Goal: Information Seeking & Learning: Learn about a topic

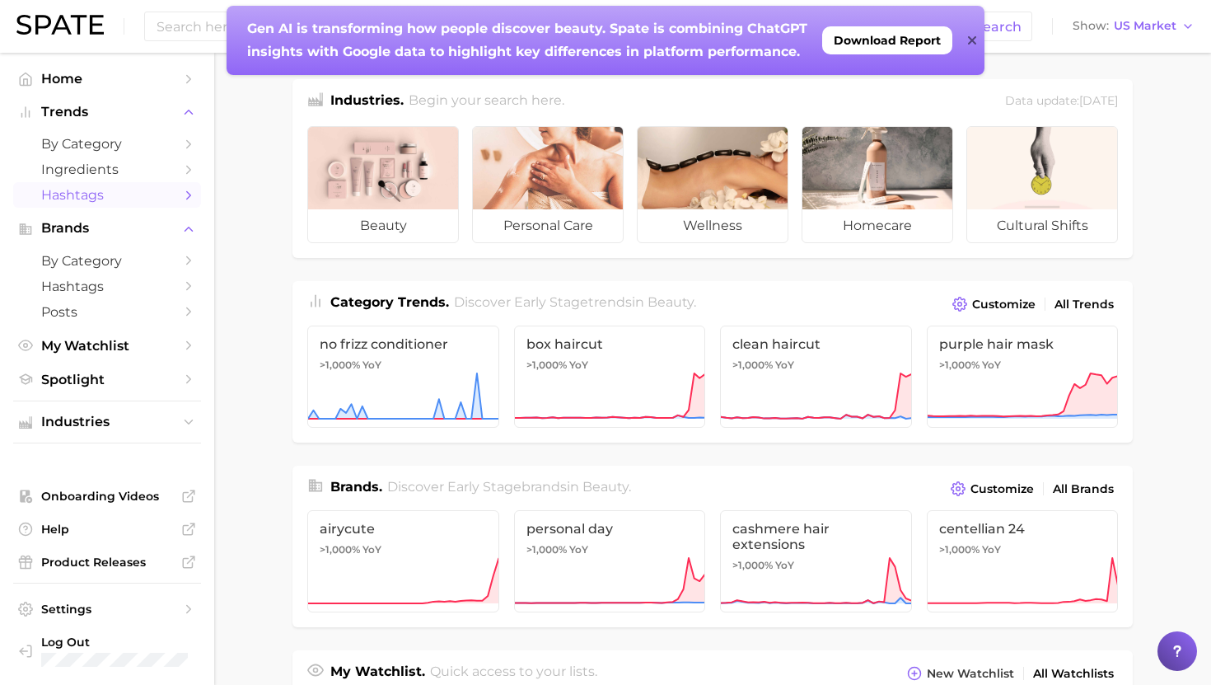
click at [96, 190] on span "Hashtags" at bounding box center [107, 195] width 132 height 16
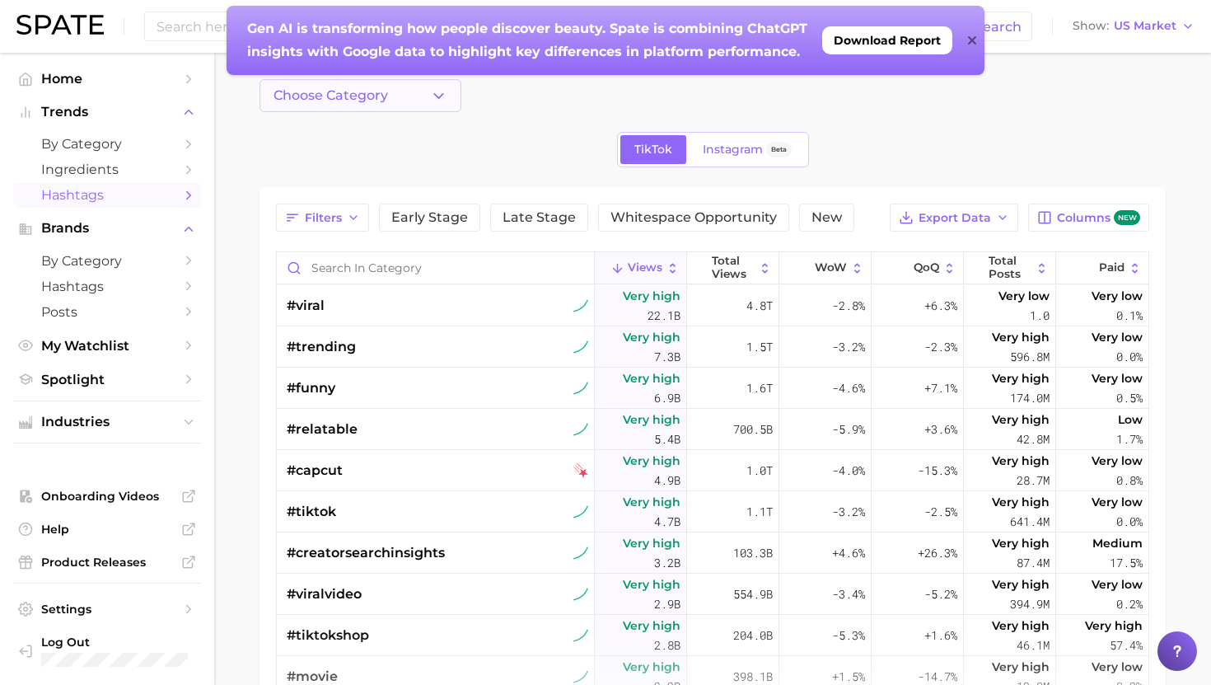
click at [384, 101] on span "Choose Category" at bounding box center [331, 95] width 115 height 15
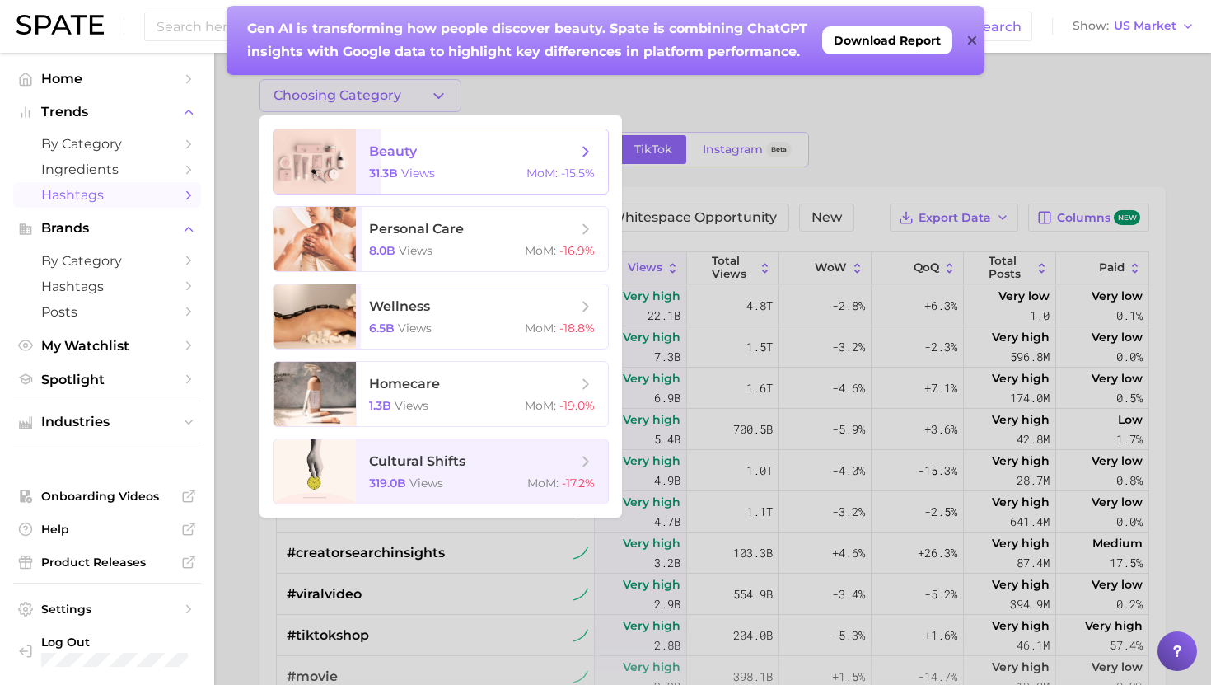
click at [422, 172] on span "views" at bounding box center [418, 173] width 34 height 15
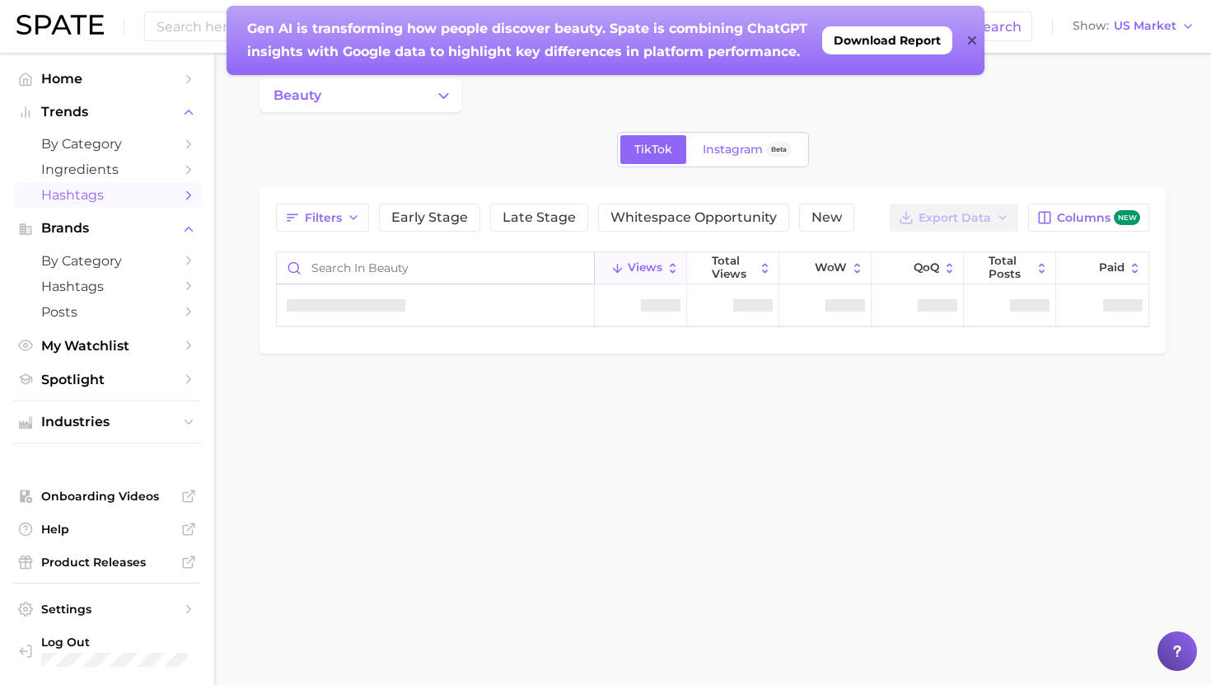
click at [408, 267] on input "Search in beauty" at bounding box center [435, 267] width 317 height 31
type input "b"
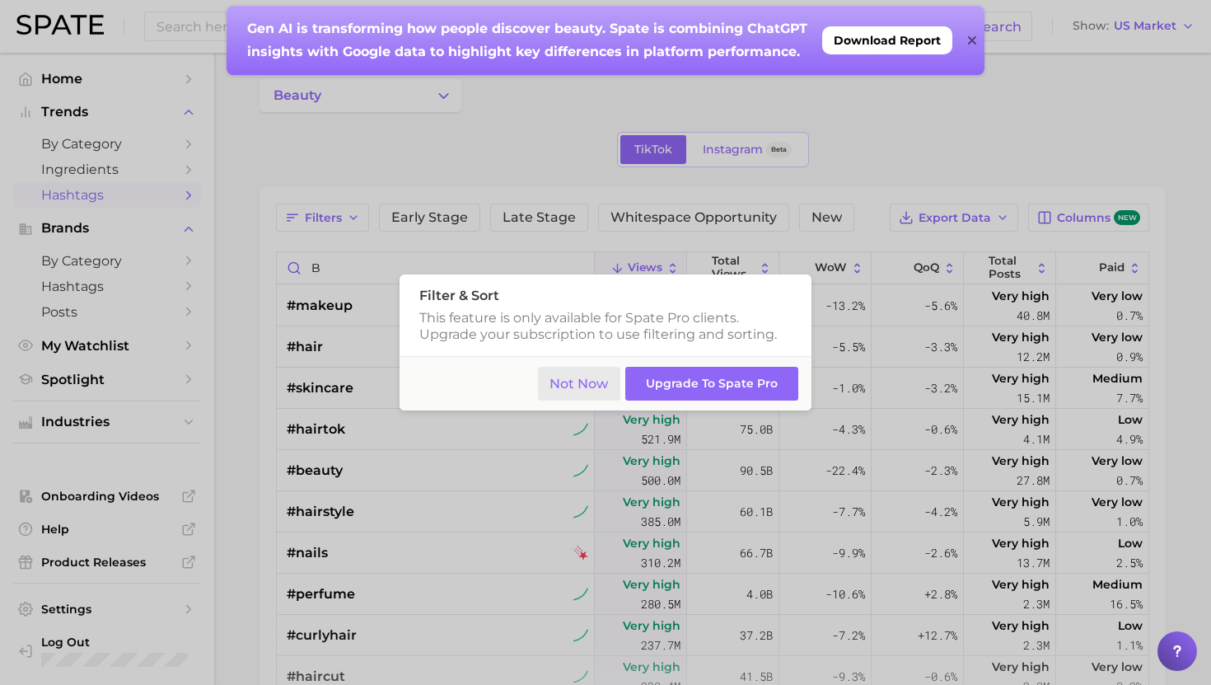
click at [578, 383] on button "Not Now" at bounding box center [579, 384] width 83 height 34
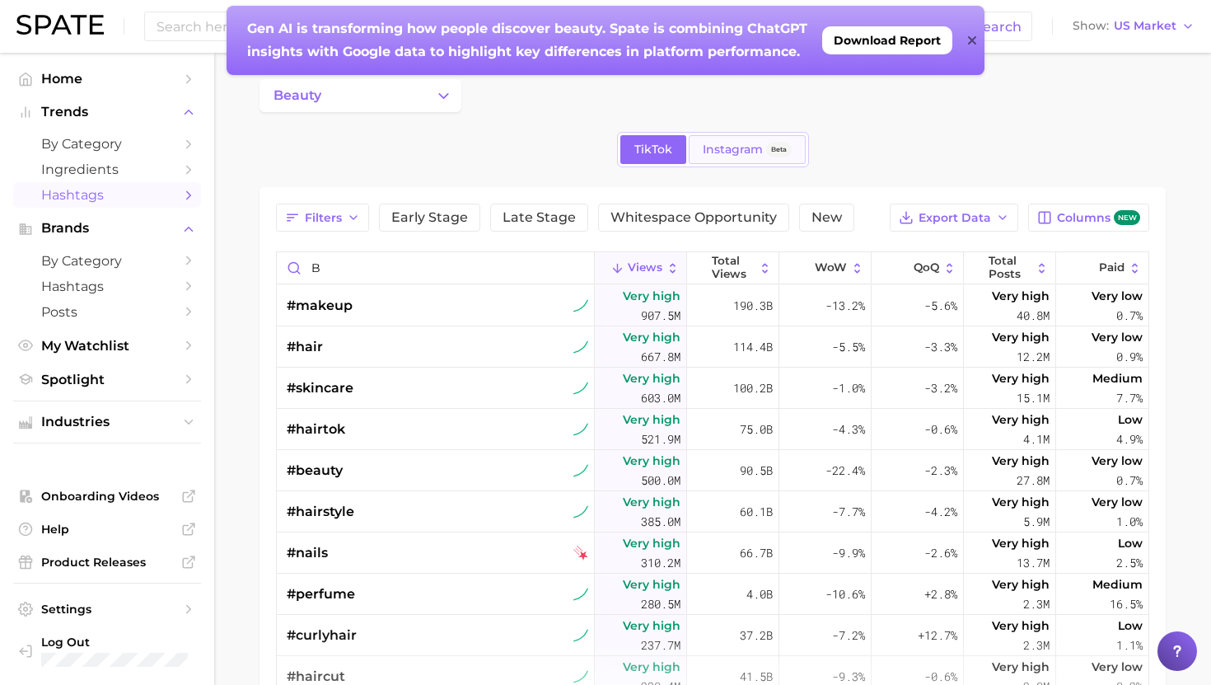
click at [746, 152] on span "Instagram" at bounding box center [733, 150] width 60 height 14
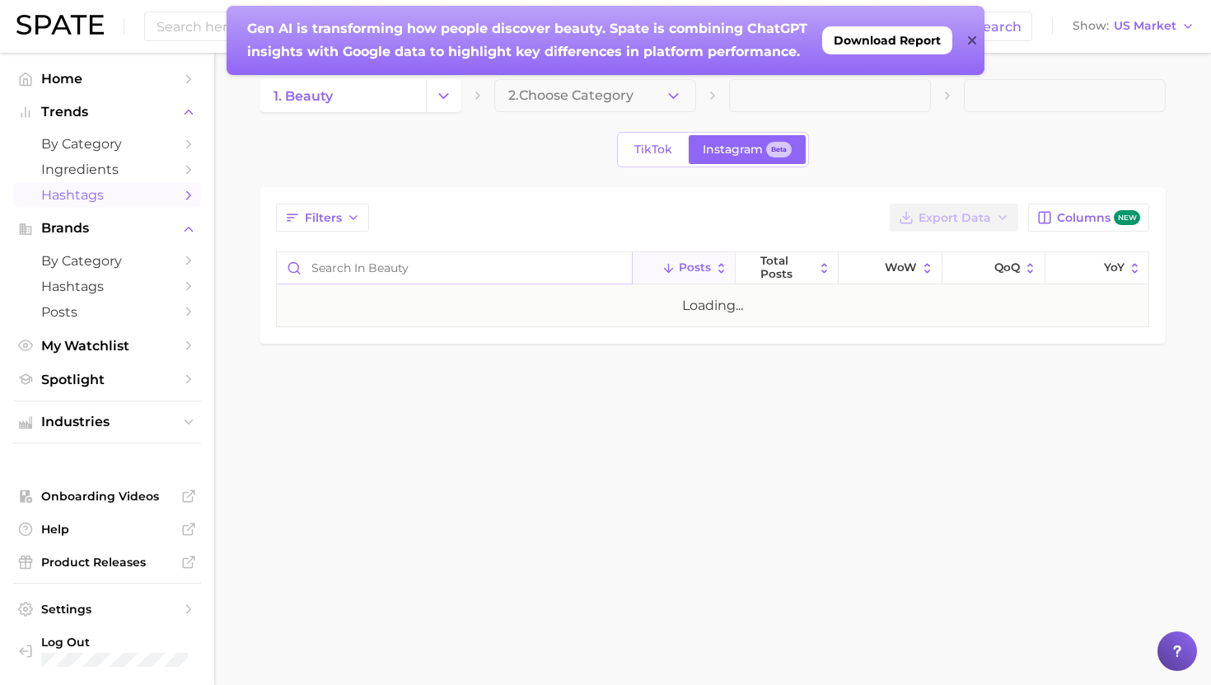
click at [453, 277] on input "Search in beauty" at bounding box center [454, 267] width 355 height 31
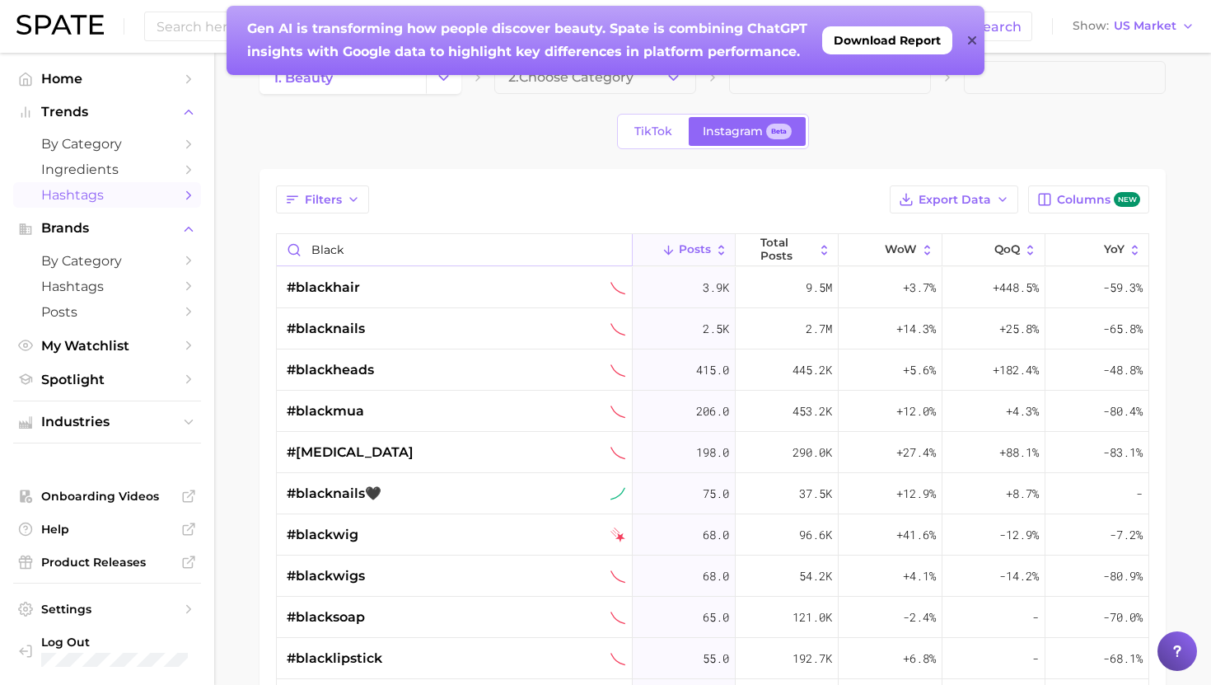
scroll to position [16, 0]
click at [368, 254] on input "black" at bounding box center [454, 251] width 355 height 31
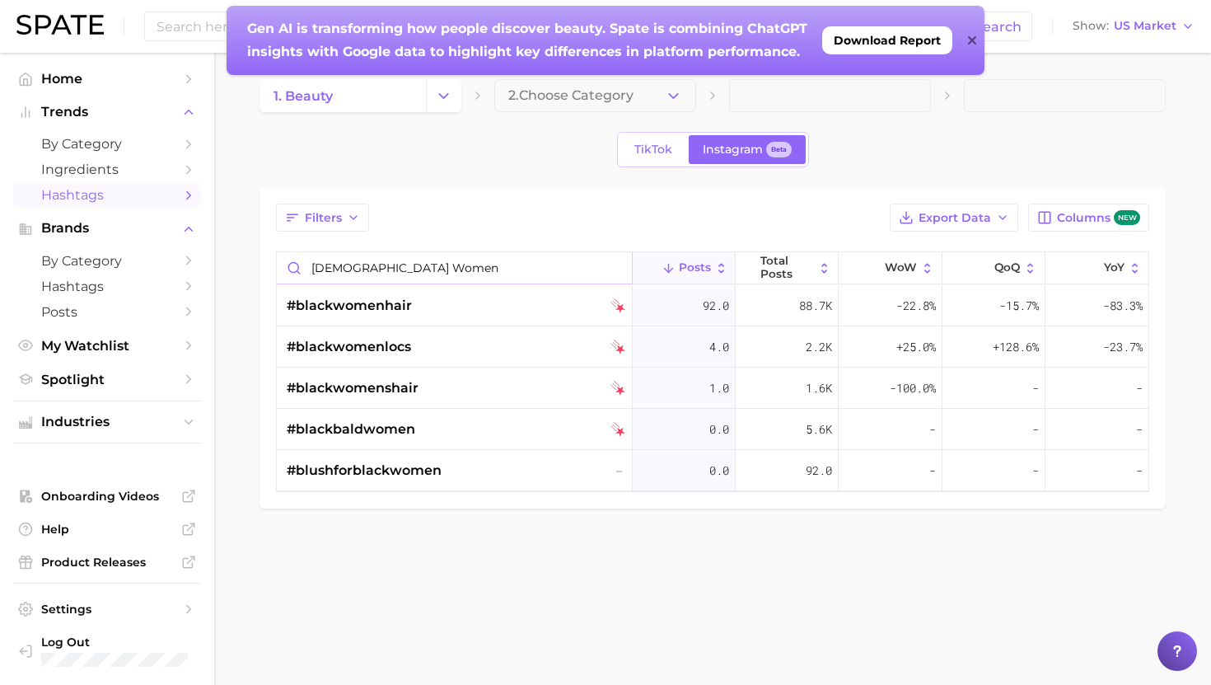
click at [587, 263] on input "[DEMOGRAPHIC_DATA] women" at bounding box center [454, 267] width 355 height 31
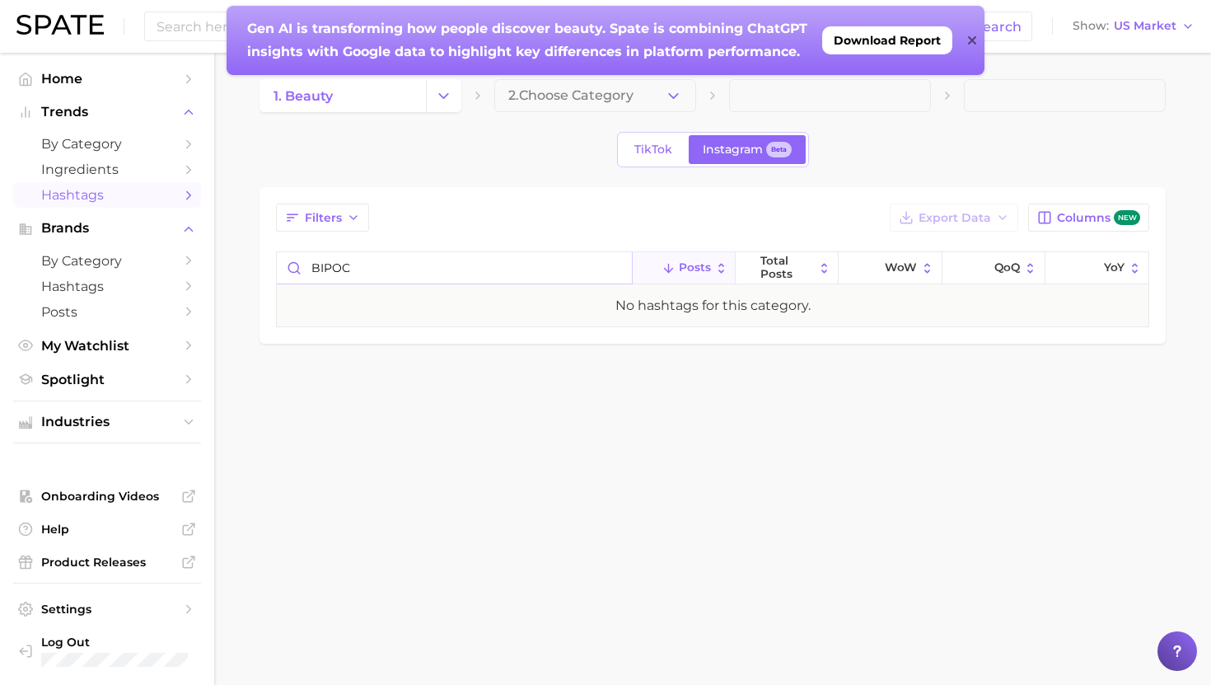
click at [517, 265] on input "BIPOC" at bounding box center [454, 267] width 355 height 31
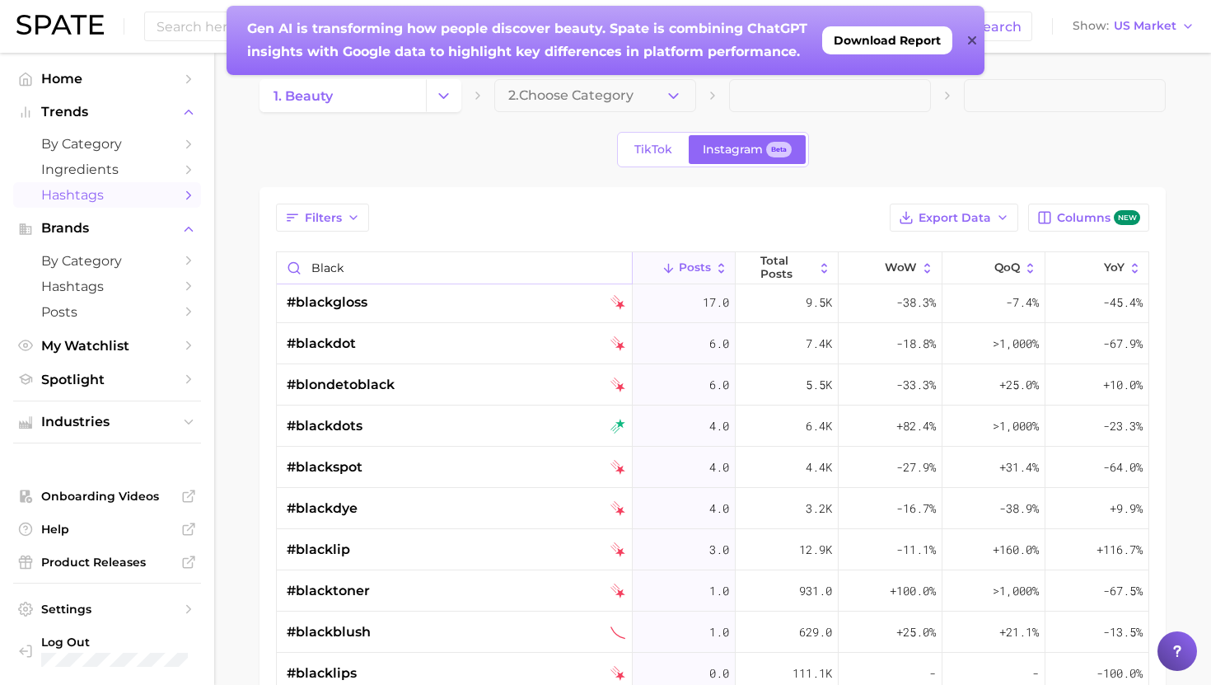
scroll to position [586, 0]
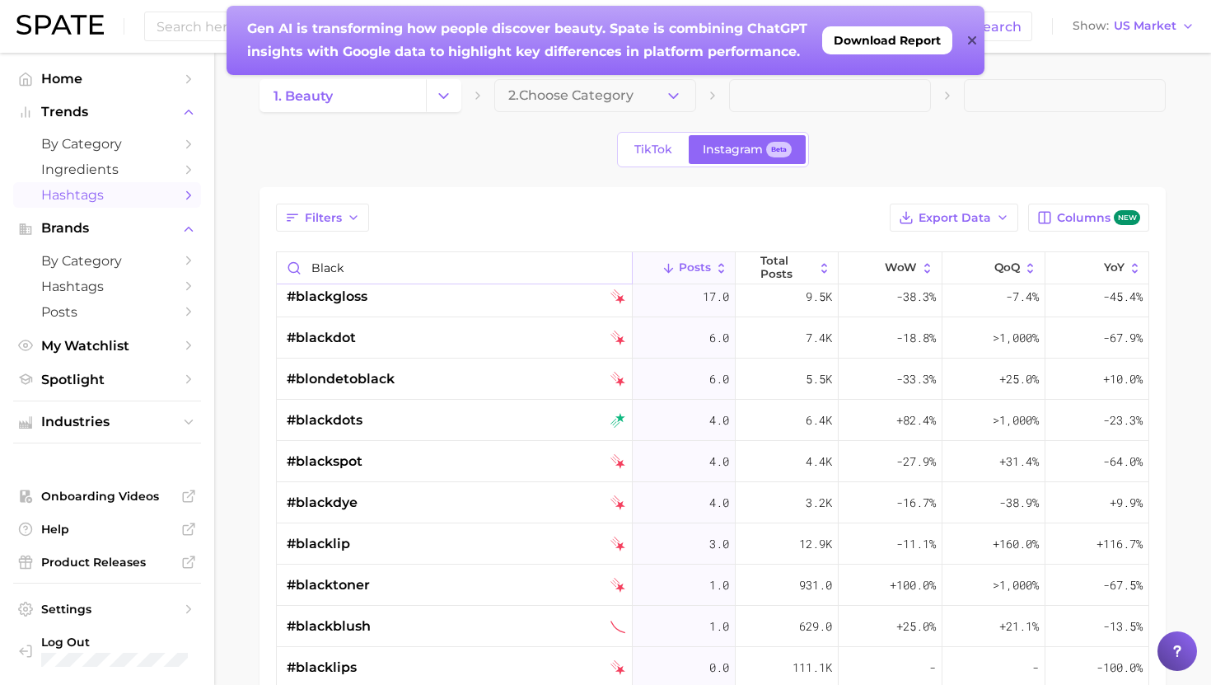
type input "black"
click at [627, 266] on input "black" at bounding box center [454, 267] width 355 height 31
click at [620, 267] on input "black" at bounding box center [454, 267] width 355 height 31
click at [612, 266] on input "black" at bounding box center [454, 267] width 355 height 31
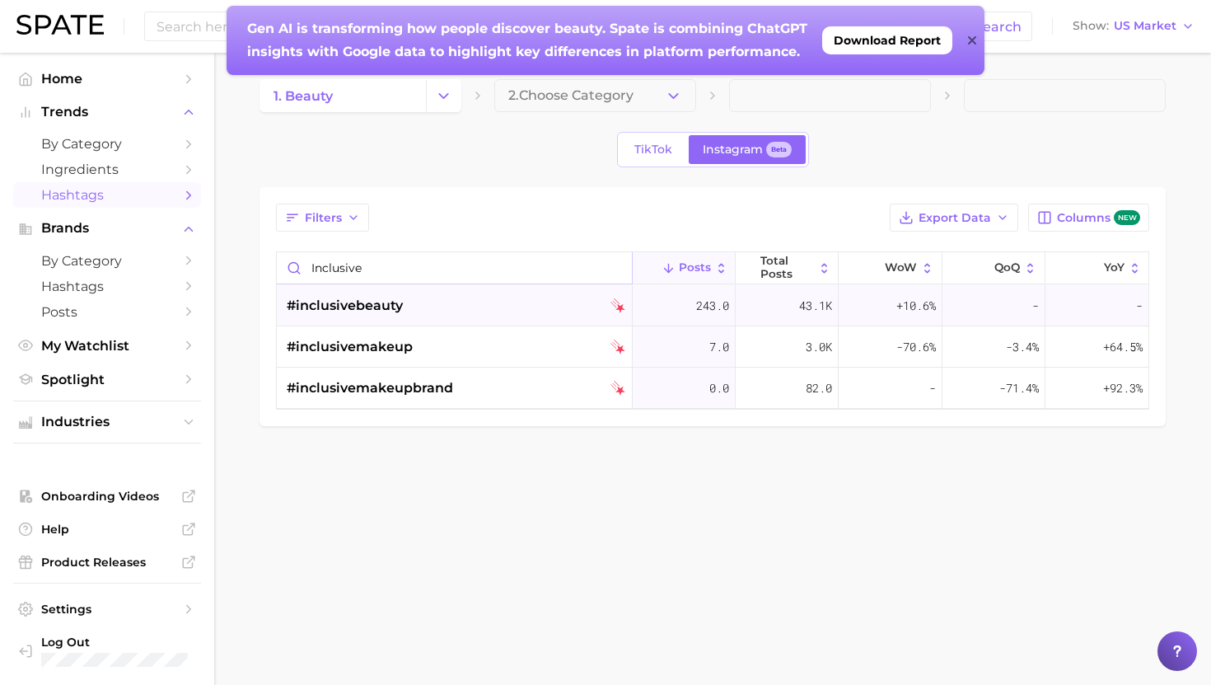
type input "inclusive"
drag, startPoint x: 426, startPoint y: 306, endPoint x: 277, endPoint y: 297, distance: 149.4
click at [277, 297] on div "#inclusivebeauty" at bounding box center [455, 305] width 356 height 41
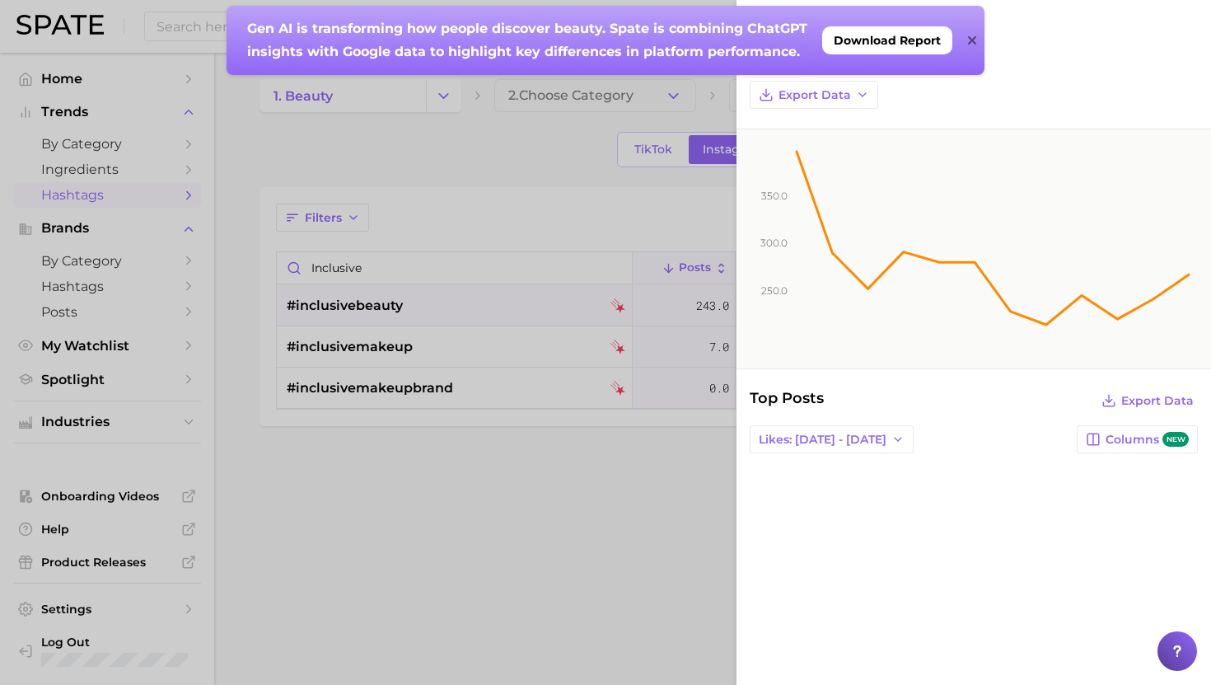
click at [532, 168] on div at bounding box center [605, 342] width 1211 height 685
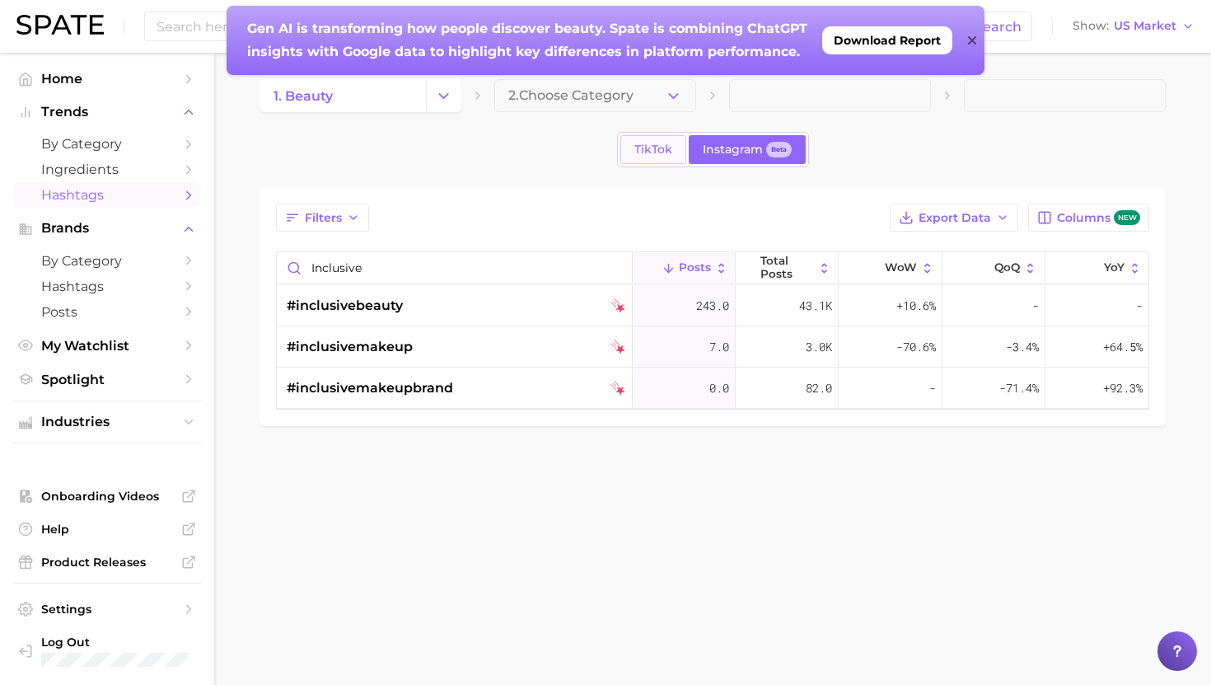
click at [653, 144] on span "TikTok" at bounding box center [653, 150] width 38 height 14
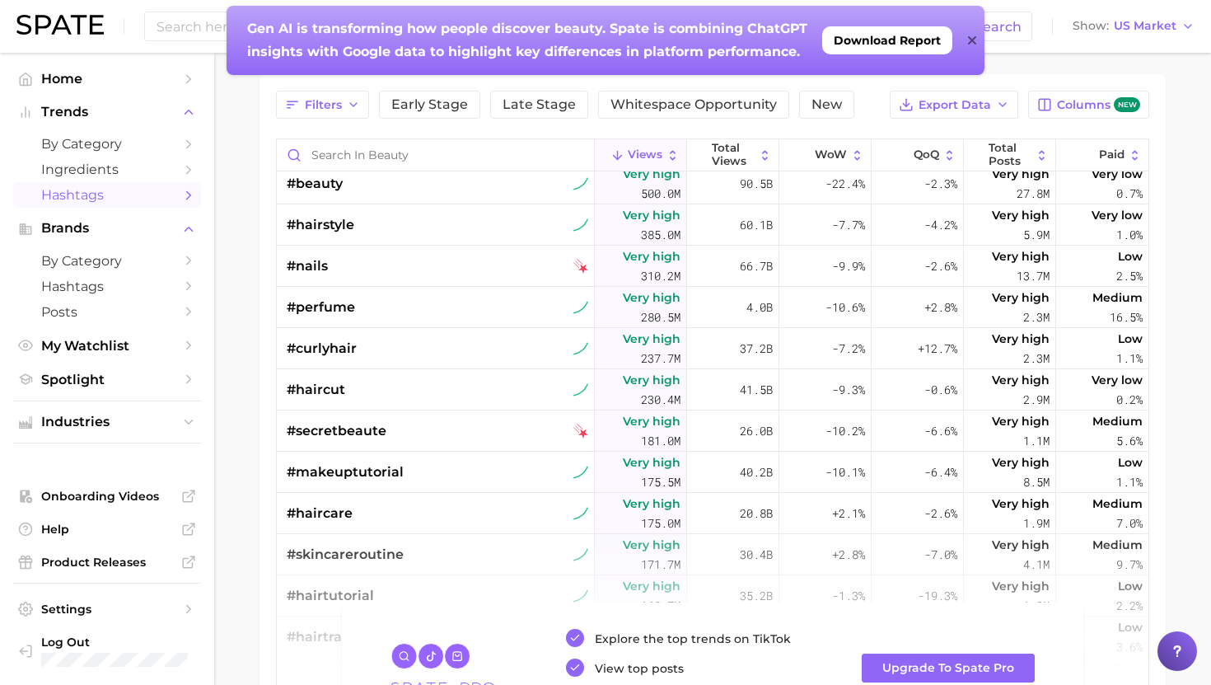
scroll to position [115, 0]
